Goal: Information Seeking & Learning: Learn about a topic

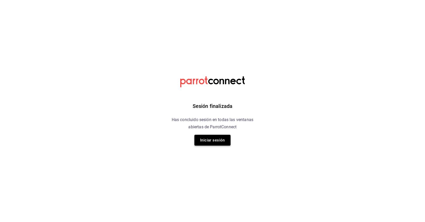
click at [214, 142] on button "Iniciar sesión" at bounding box center [212, 140] width 36 height 11
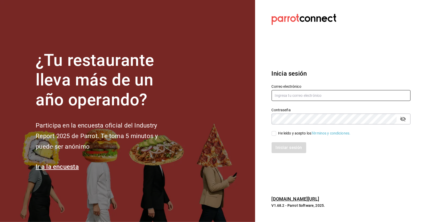
type input "dcavazos@bylaw.com.mx"
click at [272, 132] on input "He leído y acepto los Términos y condiciones." at bounding box center [274, 133] width 5 height 5
checkbox input "true"
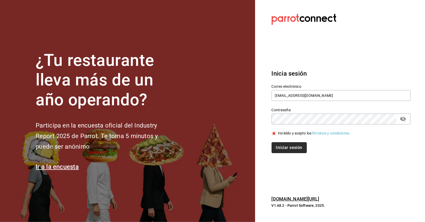
click at [284, 148] on button "Iniciar sesión" at bounding box center [289, 147] width 35 height 11
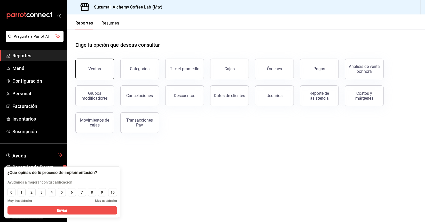
click at [96, 67] on div "Ventas" at bounding box center [95, 68] width 13 height 5
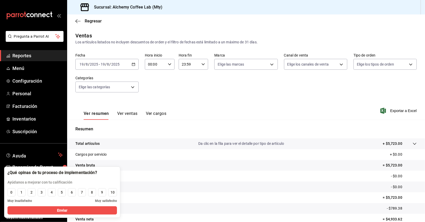
click at [215, 87] on div "Fecha 2025-08-19 19 / 8 / 2025 - 2025-08-19 19 / 8 / 2025 Hora inicio 00:00 Hor…" at bounding box center [245, 75] width 341 height 45
click at [110, 64] on span "/" at bounding box center [110, 64] width 2 height 4
click at [105, 111] on li "Mes actual" at bounding box center [100, 115] width 48 height 12
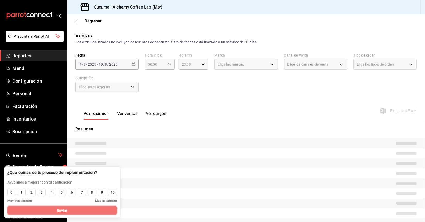
click at [51, 211] on button "Enviar" at bounding box center [61, 210] width 109 height 8
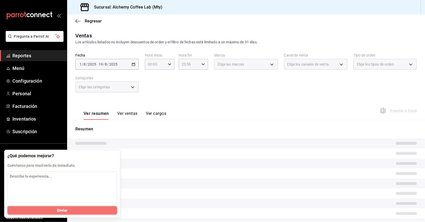
click at [58, 209] on span "Enviar" at bounding box center [62, 210] width 11 height 5
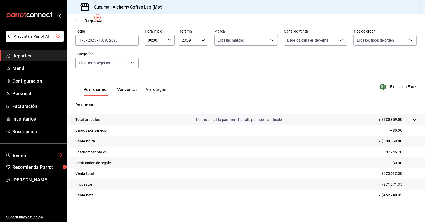
scroll to position [25, 0]
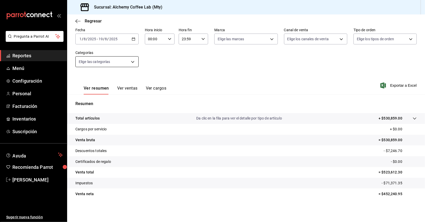
click at [108, 63] on body "Pregunta a Parrot AI Reportes Menú Configuración Personal Facturación Inventari…" at bounding box center [212, 111] width 425 height 222
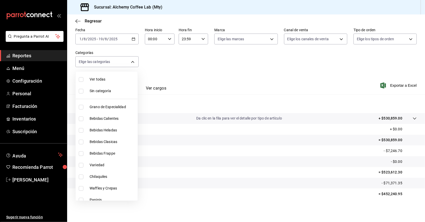
click at [112, 107] on span "Grano de Especialidad" at bounding box center [113, 106] width 46 height 5
type input "d7a61958-774b-4397-b3d7-3d38e68eb641"
checkbox input "true"
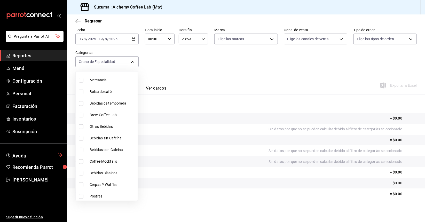
scroll to position [258, 0]
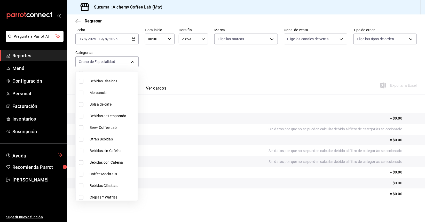
click at [106, 105] on span "Bolsa de café" at bounding box center [113, 104] width 46 height 5
type input "d7a61958-774b-4397-b3d7-3d38e68eb641,5720fba0-4b3c-4af1-99c2-310b9d32b626"
checkbox input "true"
click at [271, 74] on div at bounding box center [212, 111] width 425 height 222
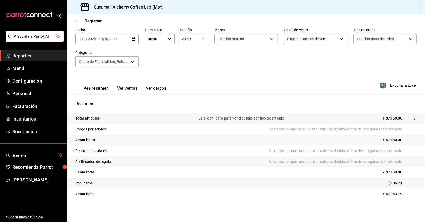
click at [124, 88] on button "Ver ventas" at bounding box center [127, 90] width 20 height 9
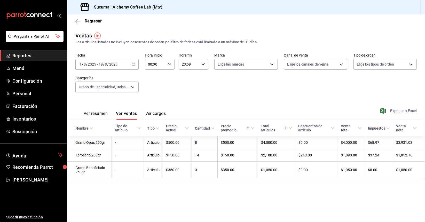
click at [404, 112] on span "Exportar a Excel" at bounding box center [398, 111] width 35 height 6
click at [293, 63] on body "Pregunta a Parrot AI Reportes Menú Configuración Personal Facturación Inventari…" at bounding box center [212, 111] width 425 height 222
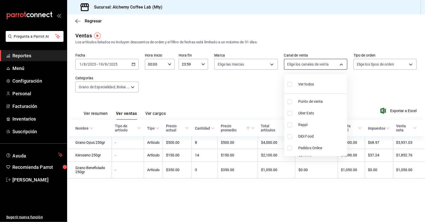
click at [293, 63] on div at bounding box center [212, 111] width 425 height 222
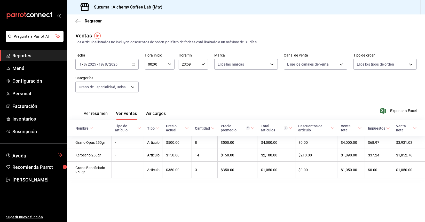
click at [22, 56] on span "Reportes" at bounding box center [37, 55] width 50 height 7
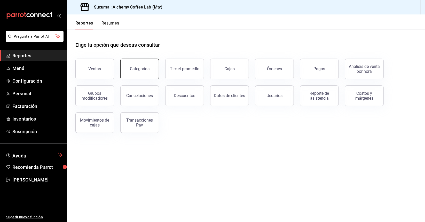
click at [143, 68] on div "Categorías" at bounding box center [140, 68] width 20 height 5
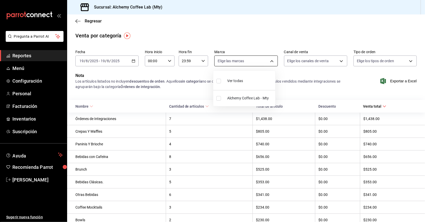
click at [259, 60] on body "Pregunta a Parrot AI Reportes Menú Configuración Personal Facturación Inventari…" at bounding box center [212, 111] width 425 height 222
click at [259, 60] on div at bounding box center [212, 111] width 425 height 222
click at [129, 62] on div "2025-08-19 19 / 8 / 2025 - 2025-08-19 19 / 8 / 2025" at bounding box center [106, 61] width 63 height 11
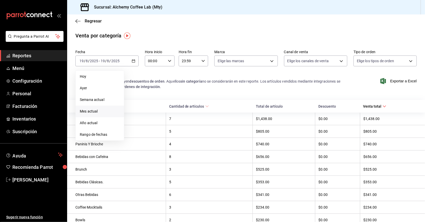
click at [98, 112] on span "Mes actual" at bounding box center [100, 111] width 40 height 5
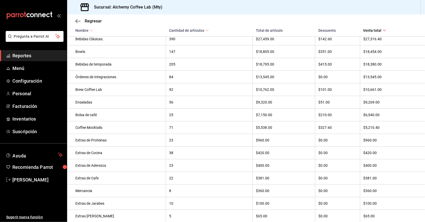
scroll to position [216, 0]
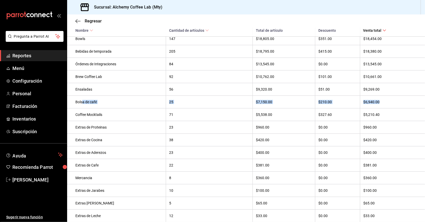
drag, startPoint x: 83, startPoint y: 102, endPoint x: 386, endPoint y: 100, distance: 303.2
click at [386, 100] on tr "Bolsa de café 25 $7,150.00 $210.00 $6,940.00" at bounding box center [246, 102] width 358 height 13
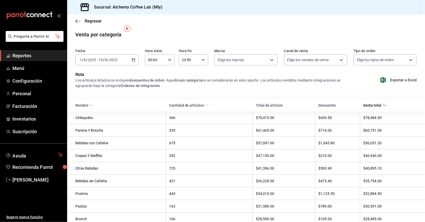
scroll to position [0, 0]
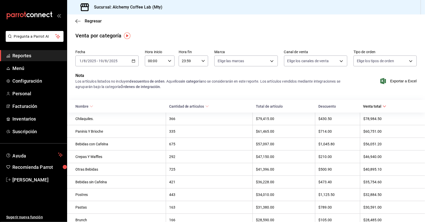
click at [22, 58] on span "Reportes" at bounding box center [37, 55] width 50 height 7
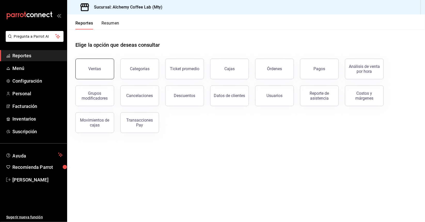
click at [99, 68] on div "Ventas" at bounding box center [95, 68] width 13 height 5
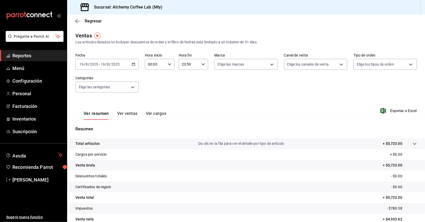
click at [134, 63] on icon "button" at bounding box center [134, 64] width 4 height 4
click at [90, 116] on span "Mes actual" at bounding box center [100, 114] width 40 height 5
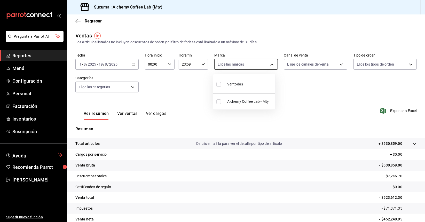
click at [224, 62] on body "Pregunta a Parrot AI Reportes Menú Configuración Personal Facturación Inventari…" at bounding box center [212, 111] width 425 height 222
click at [225, 62] on div at bounding box center [212, 111] width 425 height 222
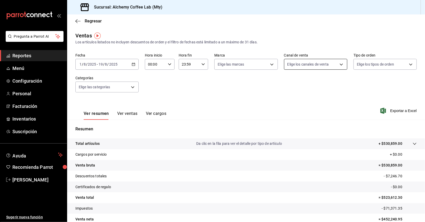
click at [331, 65] on body "Pregunta a Parrot AI Reportes Menú Configuración Personal Facturación Inventari…" at bounding box center [212, 111] width 425 height 222
click at [331, 65] on div at bounding box center [212, 111] width 425 height 222
click at [105, 83] on body "Pregunta a Parrot AI Reportes Menú Configuración Personal Facturación Inventari…" at bounding box center [212, 111] width 425 height 222
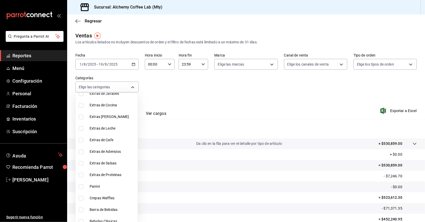
scroll to position [207, 0]
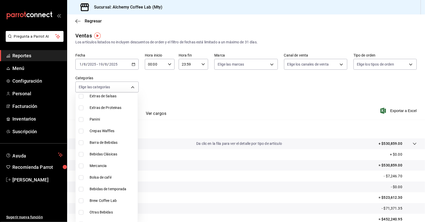
click at [106, 176] on span "Bolsa de café" at bounding box center [113, 177] width 46 height 5
type input "5720fba0-4b3c-4af1-99c2-310b9d32b626"
checkbox input "true"
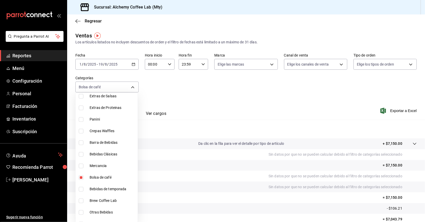
click at [247, 96] on div at bounding box center [212, 111] width 425 height 222
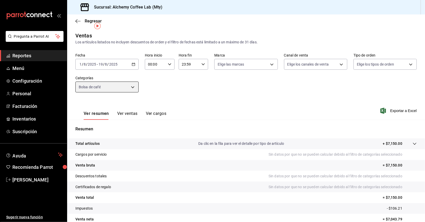
scroll to position [25, 0]
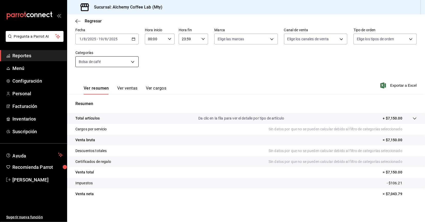
click at [124, 87] on button "Ver ventas" at bounding box center [127, 90] width 20 height 9
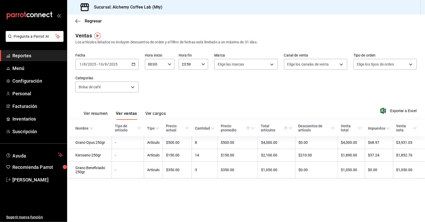
click at [159, 113] on button "Ver cargos" at bounding box center [155, 115] width 21 height 9
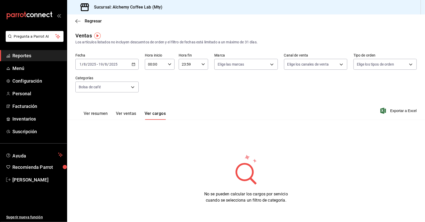
click at [126, 112] on button "Ver ventas" at bounding box center [126, 115] width 20 height 9
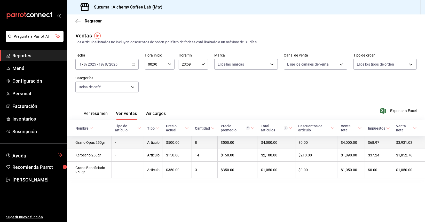
click at [205, 144] on td "8" at bounding box center [205, 142] width 26 height 13
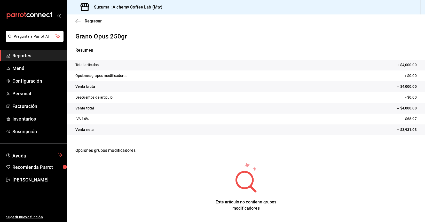
click at [77, 23] on icon "button" at bounding box center [77, 21] width 5 height 5
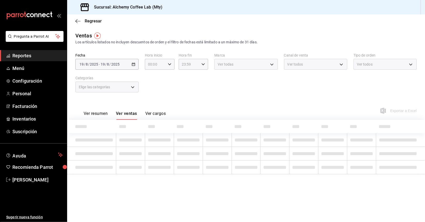
type input "5720fba0-4b3c-4af1-99c2-310b9d32b626"
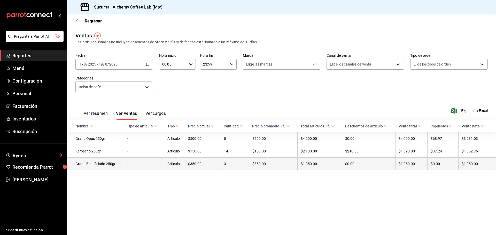
click at [103, 167] on td "Grano Beneficiado 250gr" at bounding box center [95, 164] width 57 height 13
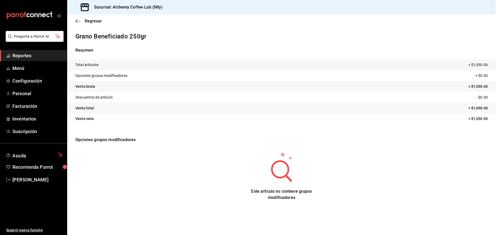
click at [78, 18] on div "Regresar" at bounding box center [281, 20] width 429 height 13
click at [77, 22] on icon "button" at bounding box center [76, 21] width 2 height 4
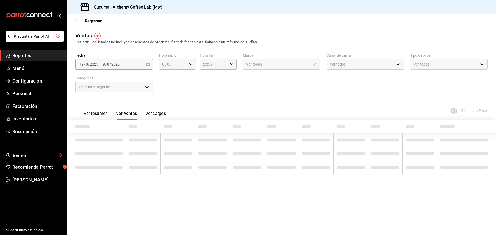
type input "5720fba0-4b3c-4af1-99c2-310b9d32b626"
